Goal: Task Accomplishment & Management: Manage account settings

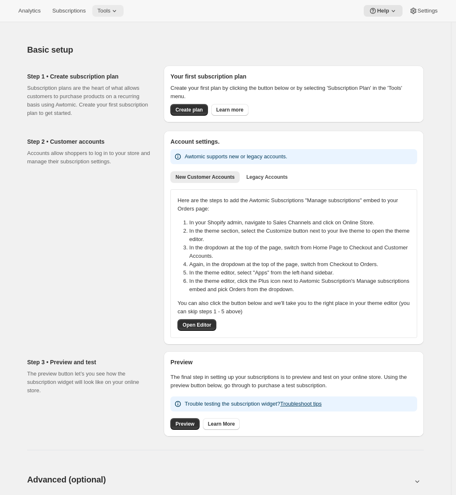
click at [119, 13] on icon at bounding box center [114, 11] width 8 height 8
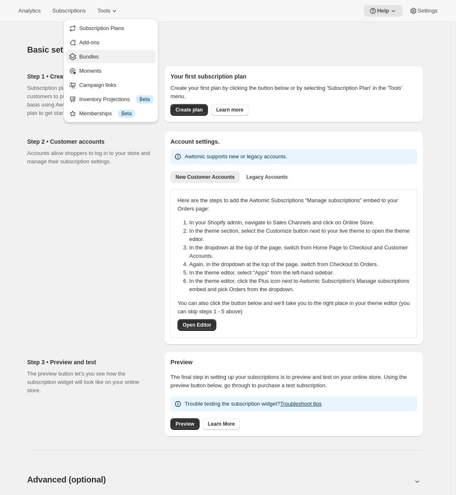
click at [99, 56] on span "Bundles" at bounding box center [89, 56] width 20 height 6
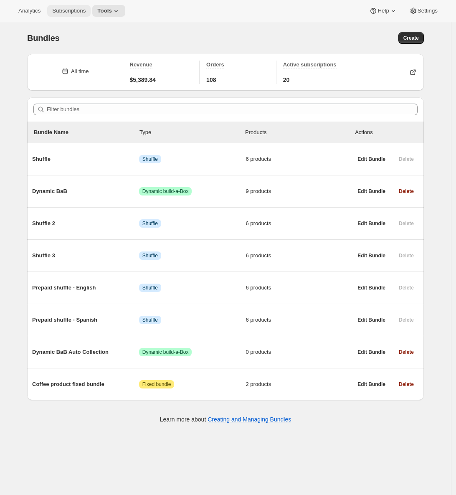
click at [72, 13] on span "Subscriptions" at bounding box center [68, 11] width 33 height 7
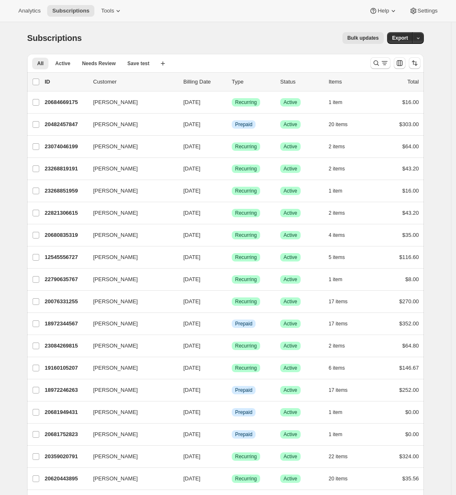
click at [298, 38] on div "Bulk updates" at bounding box center [238, 38] width 292 height 12
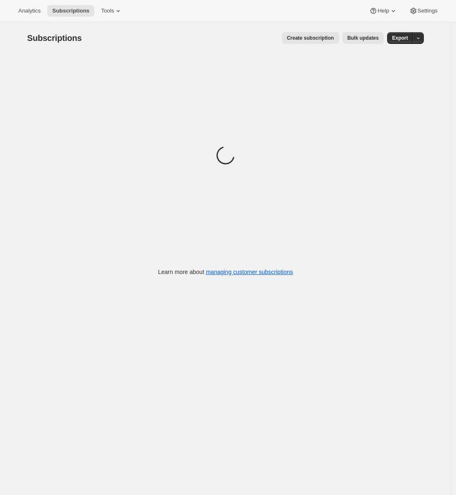
click at [320, 41] on span "Create subscription" at bounding box center [310, 38] width 47 height 7
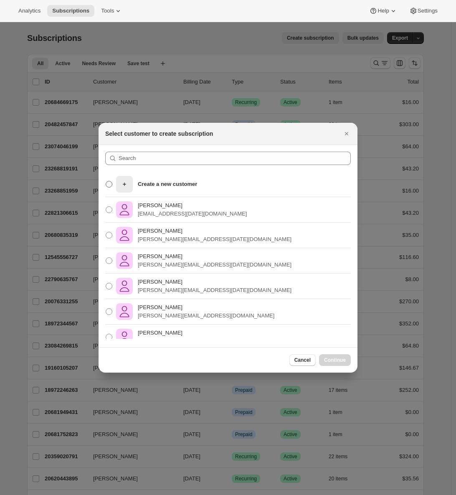
click at [185, 180] on p "Create a new customer" at bounding box center [167, 184] width 59 height 8
click at [106, 181] on input "Create a new customer" at bounding box center [106, 181] width 0 height 0
radio input "true"
click at [186, 266] on p "adrian+dec10@awtomic.com" at bounding box center [215, 265] width 154 height 8
click at [106, 258] on input "Adrian Andrad adrian+dec10@awtomic.com" at bounding box center [106, 257] width 0 height 0
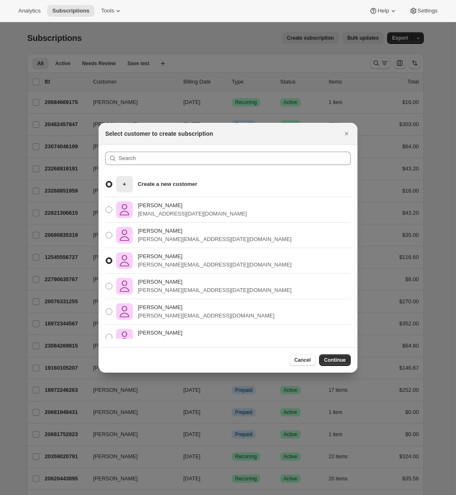
radio input "true"
radio input "false"
click at [339, 356] on button "Continue" at bounding box center [335, 360] width 32 height 12
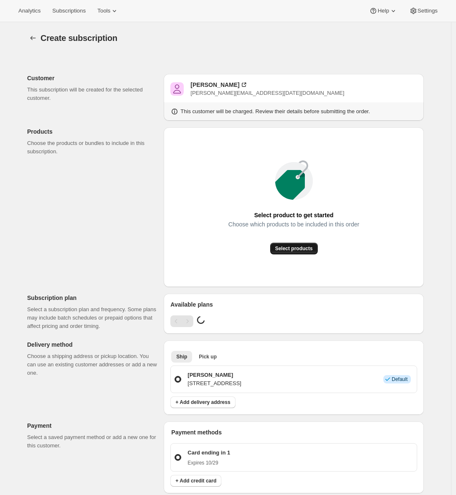
click at [283, 249] on span "Select products" at bounding box center [294, 248] width 38 height 7
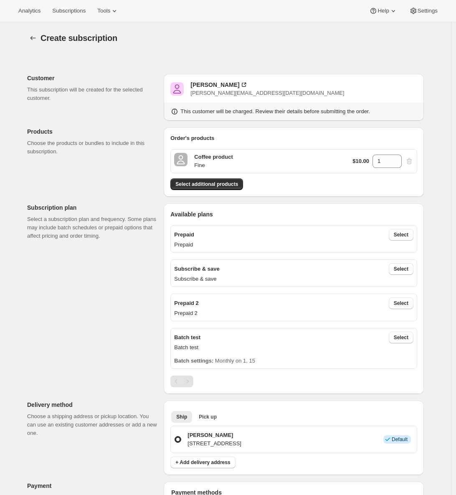
click at [63, 372] on div "Customer This subscription will be created for the selected customer. Adrian An…" at bounding box center [221, 483] width 403 height 859
click at [407, 268] on span "Select" at bounding box center [401, 269] width 15 height 7
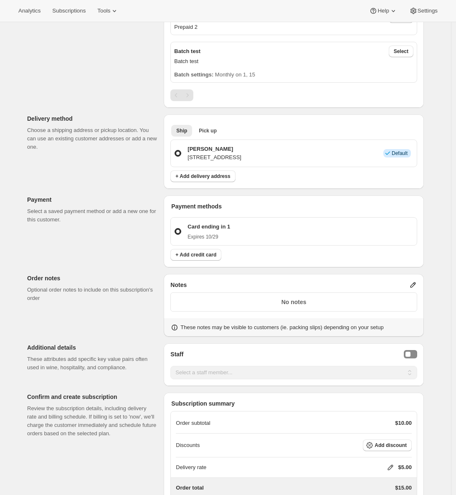
scroll to position [475, 0]
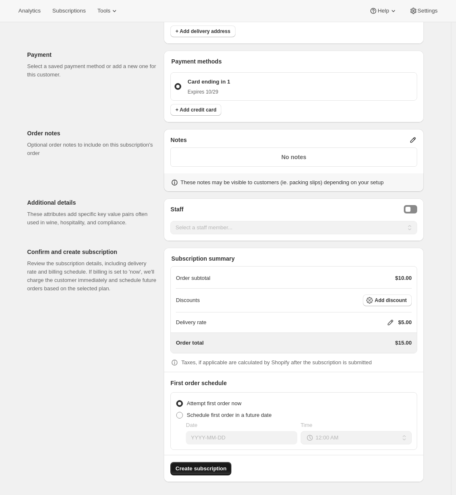
click at [205, 469] on span "Create subscription" at bounding box center [200, 468] width 51 height 8
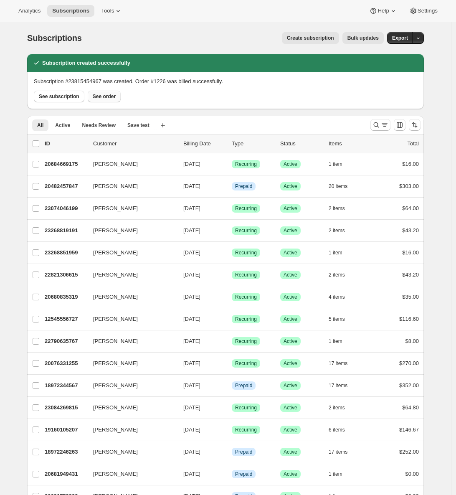
click at [107, 99] on span "See order" at bounding box center [104, 96] width 23 height 7
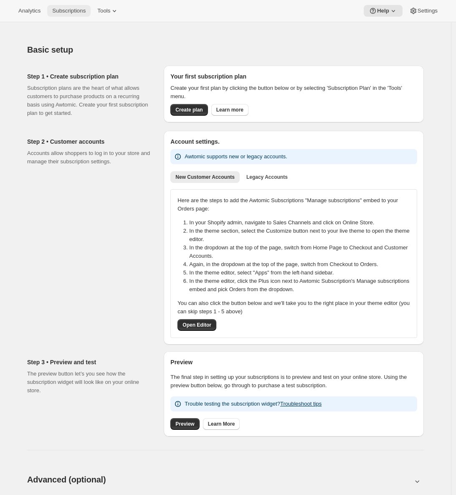
click at [82, 9] on span "Subscriptions" at bounding box center [68, 11] width 33 height 7
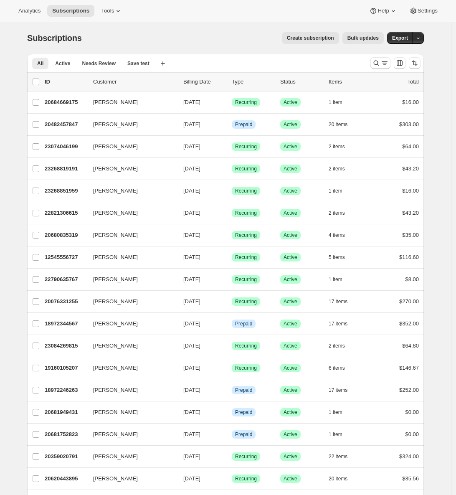
click at [117, 3] on div "Analytics Subscriptions Tools Help Settings" at bounding box center [228, 11] width 456 height 22
click at [116, 10] on icon at bounding box center [118, 11] width 8 height 8
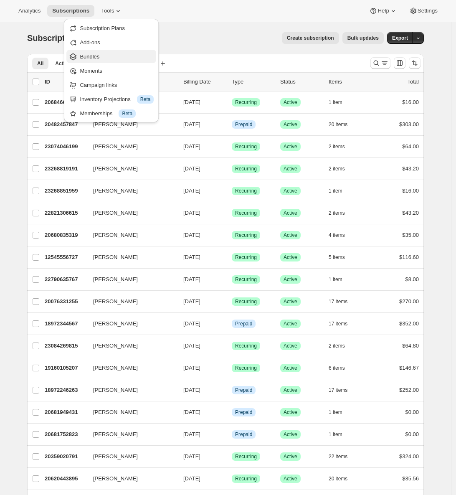
click at [119, 58] on span "Bundles" at bounding box center [117, 57] width 74 height 8
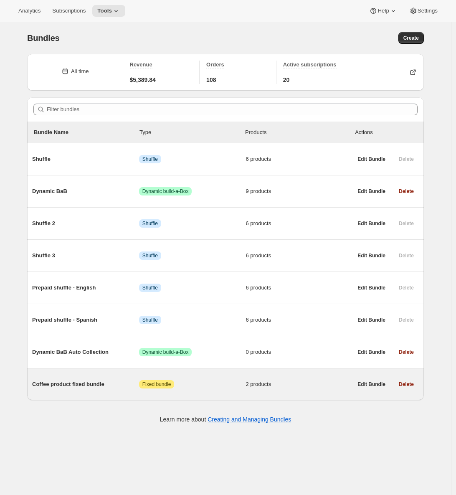
click at [111, 380] on div "Coffee product fixed bundle Attention Fixed bundle 2 products" at bounding box center [192, 384] width 320 height 22
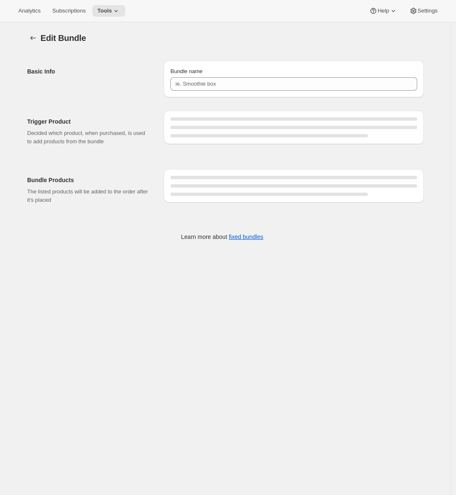
type input "Coffee product fixed bundle"
